Goal: Information Seeking & Learning: Learn about a topic

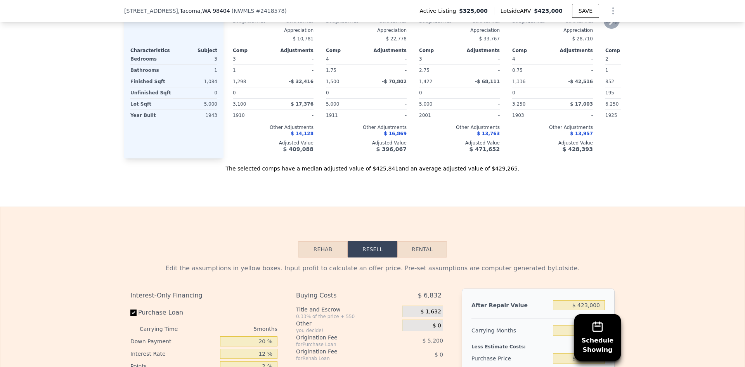
scroll to position [851, 0]
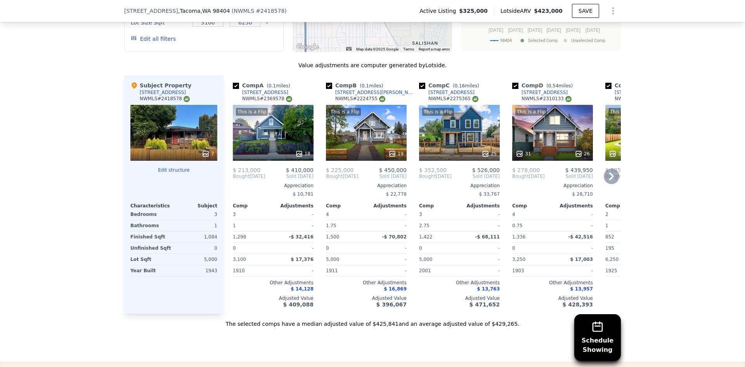
click at [273, 151] on div "This is a Flip 18" at bounding box center [273, 133] width 81 height 56
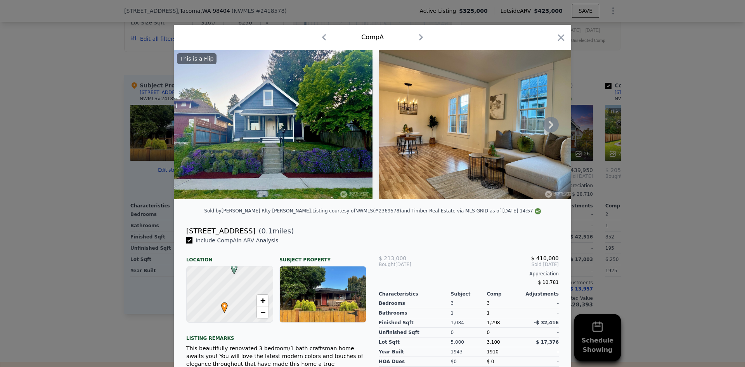
click at [233, 199] on img at bounding box center [273, 124] width 199 height 149
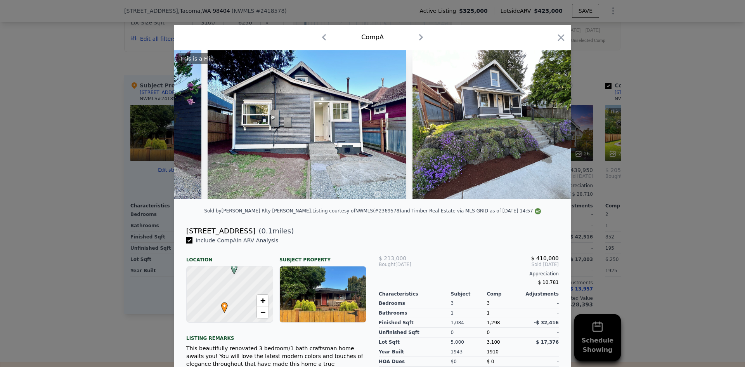
scroll to position [0, 3286]
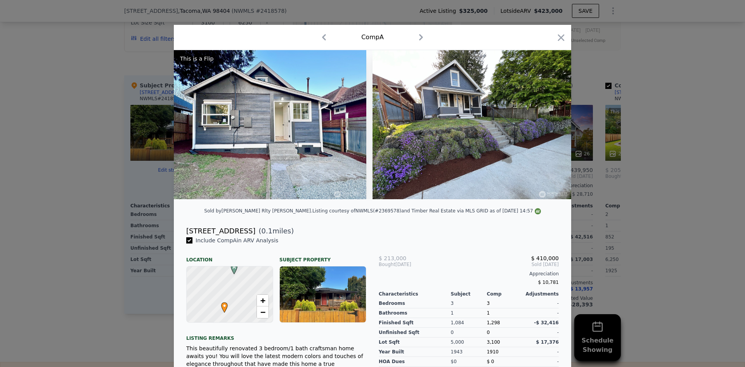
click at [665, 224] on div at bounding box center [372, 183] width 745 height 367
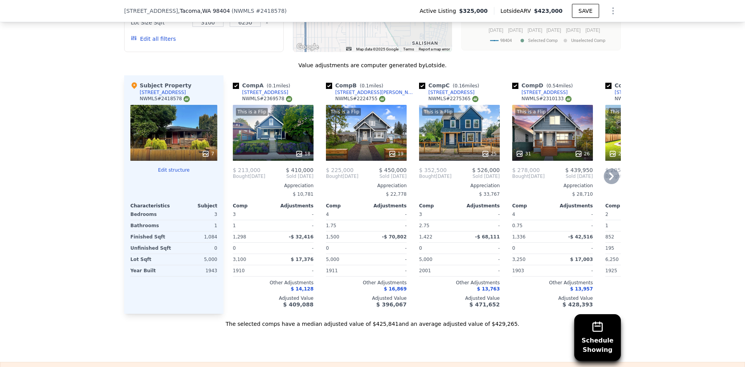
click at [459, 158] on div "25" at bounding box center [460, 154] width 74 height 8
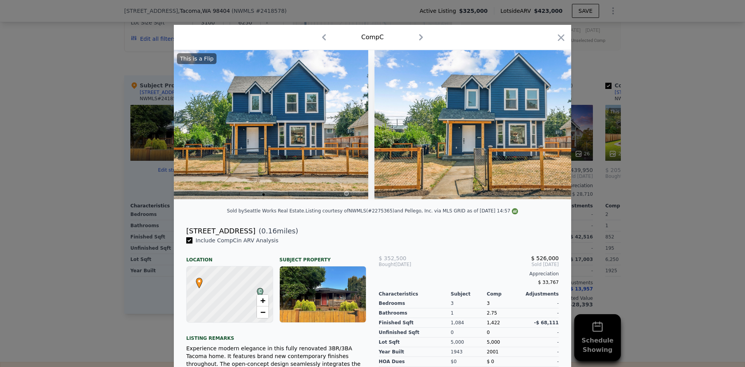
click at [631, 220] on div at bounding box center [372, 183] width 745 height 367
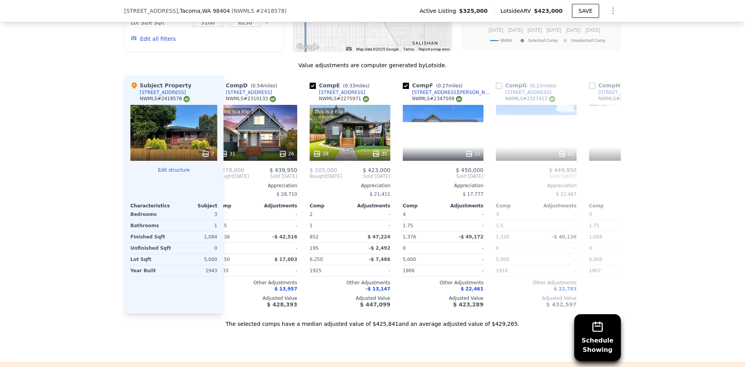
scroll to position [0, 327]
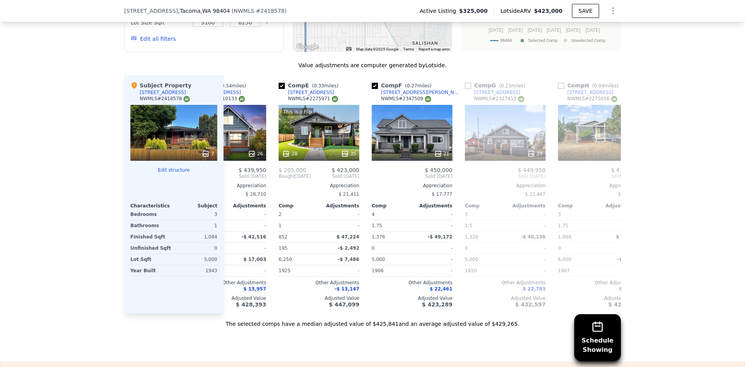
click at [693, 58] on div "Schedule Showing We found 12 sales that match your search Listings provided by …" at bounding box center [372, 111] width 745 height 434
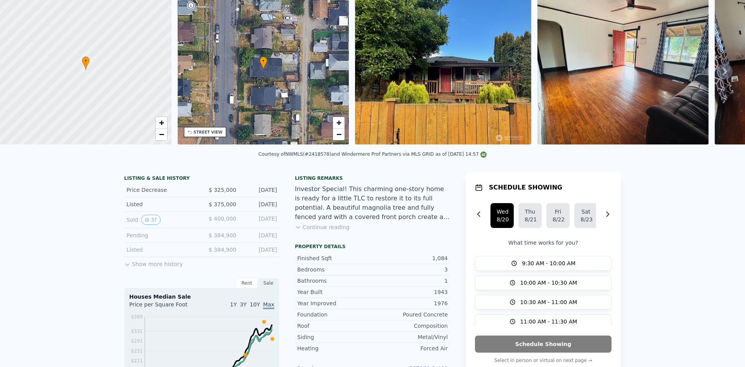
scroll to position [0, 0]
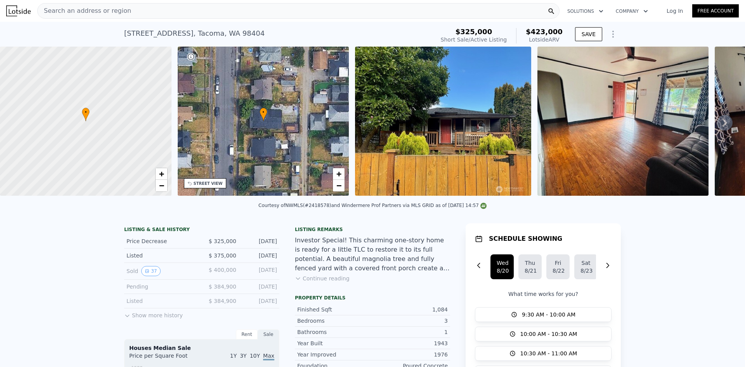
click at [233, 12] on div "Search an address or region" at bounding box center [298, 11] width 523 height 16
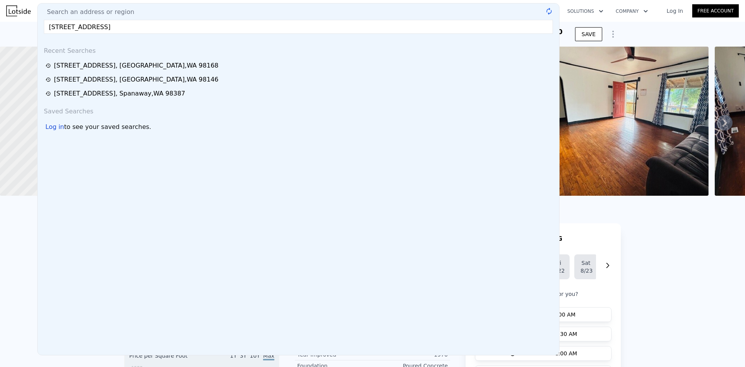
click at [182, 23] on input "[STREET_ADDRESS]" at bounding box center [298, 27] width 509 height 14
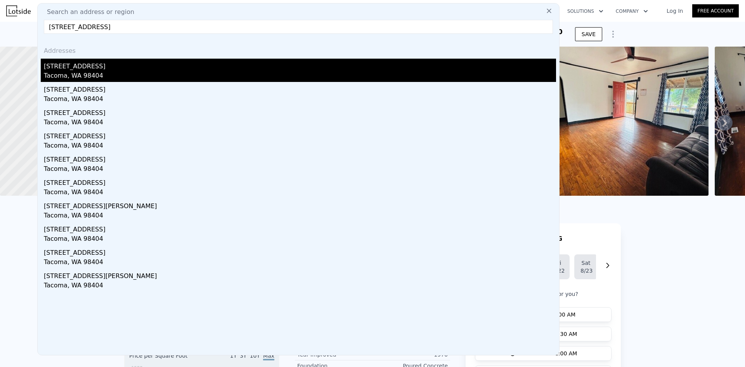
type input "[STREET_ADDRESS]"
click at [164, 70] on div "[STREET_ADDRESS]" at bounding box center [300, 65] width 512 height 12
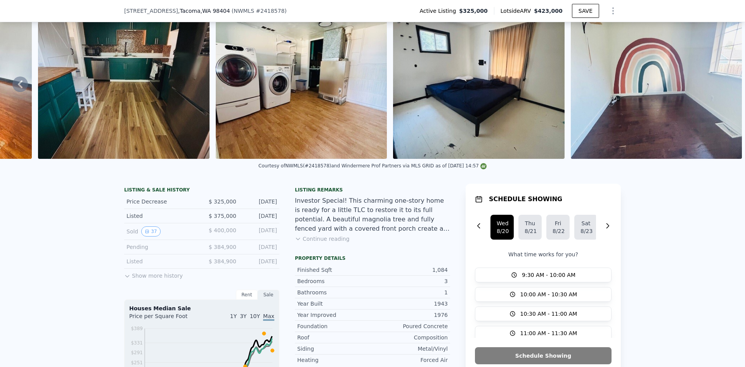
scroll to position [230, 0]
